Goal: Transaction & Acquisition: Purchase product/service

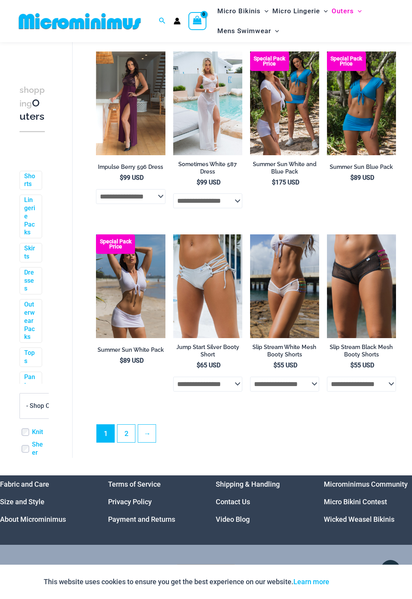
scroll to position [1234, 0]
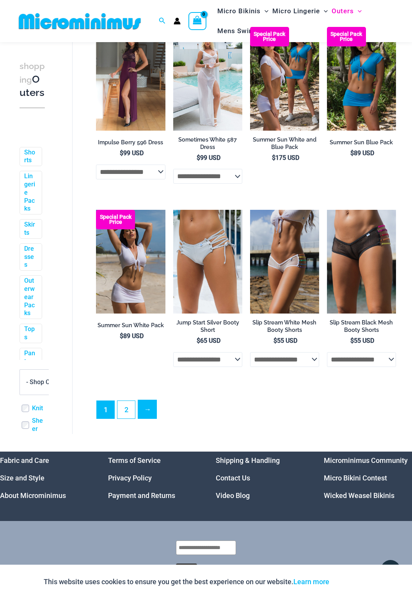
click at [149, 413] on link "→" at bounding box center [147, 409] width 18 height 18
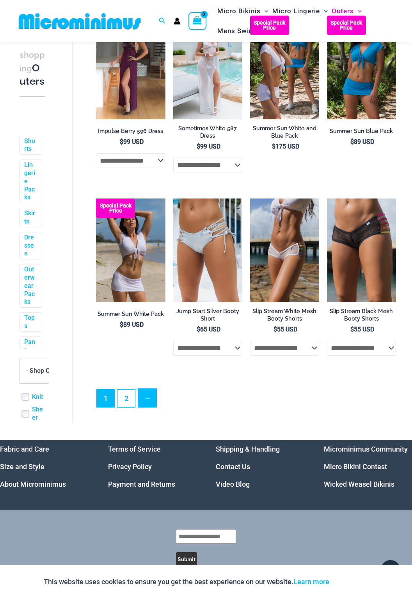
scroll to position [1262, 0]
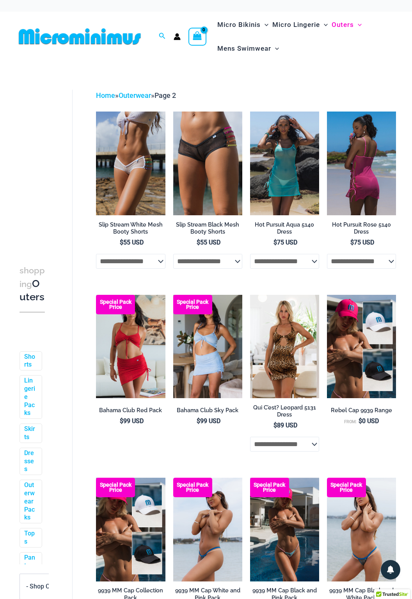
click at [358, 163] on img at bounding box center [361, 164] width 69 height 104
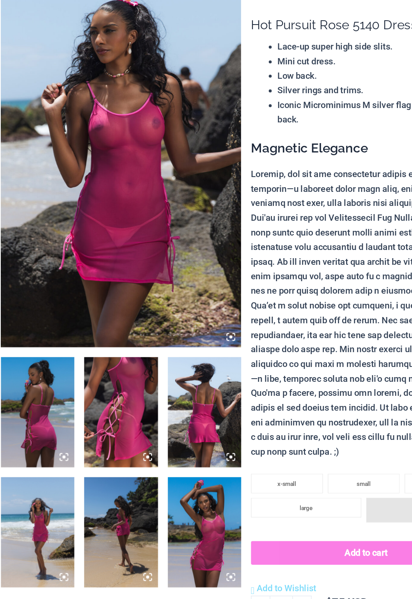
scroll to position [1, 0]
